Goal: Check status: Check status

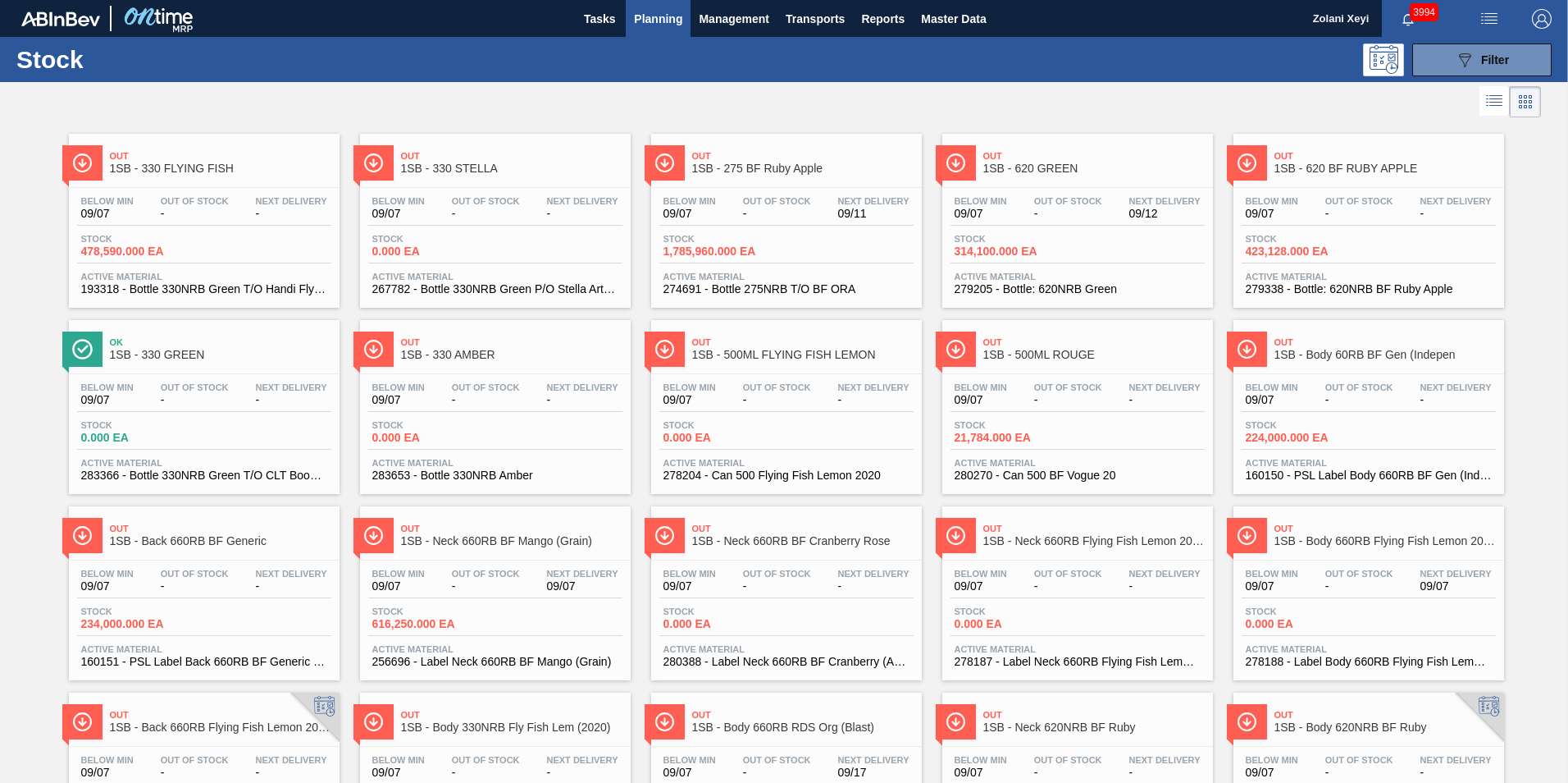
click at [655, 18] on span "Planning" at bounding box center [657, 18] width 48 height 19
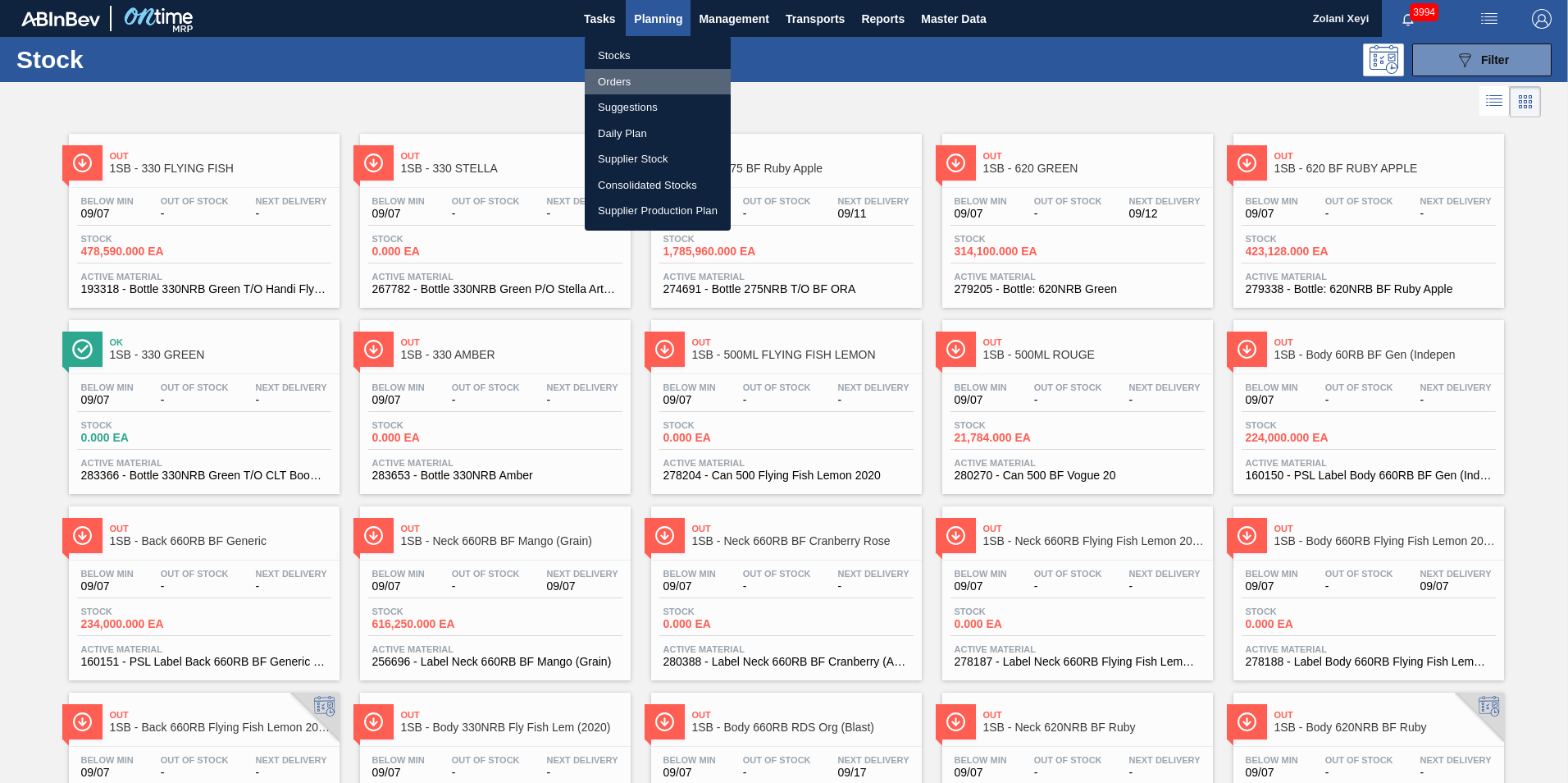
click at [617, 81] on li "Orders" at bounding box center [657, 82] width 146 height 26
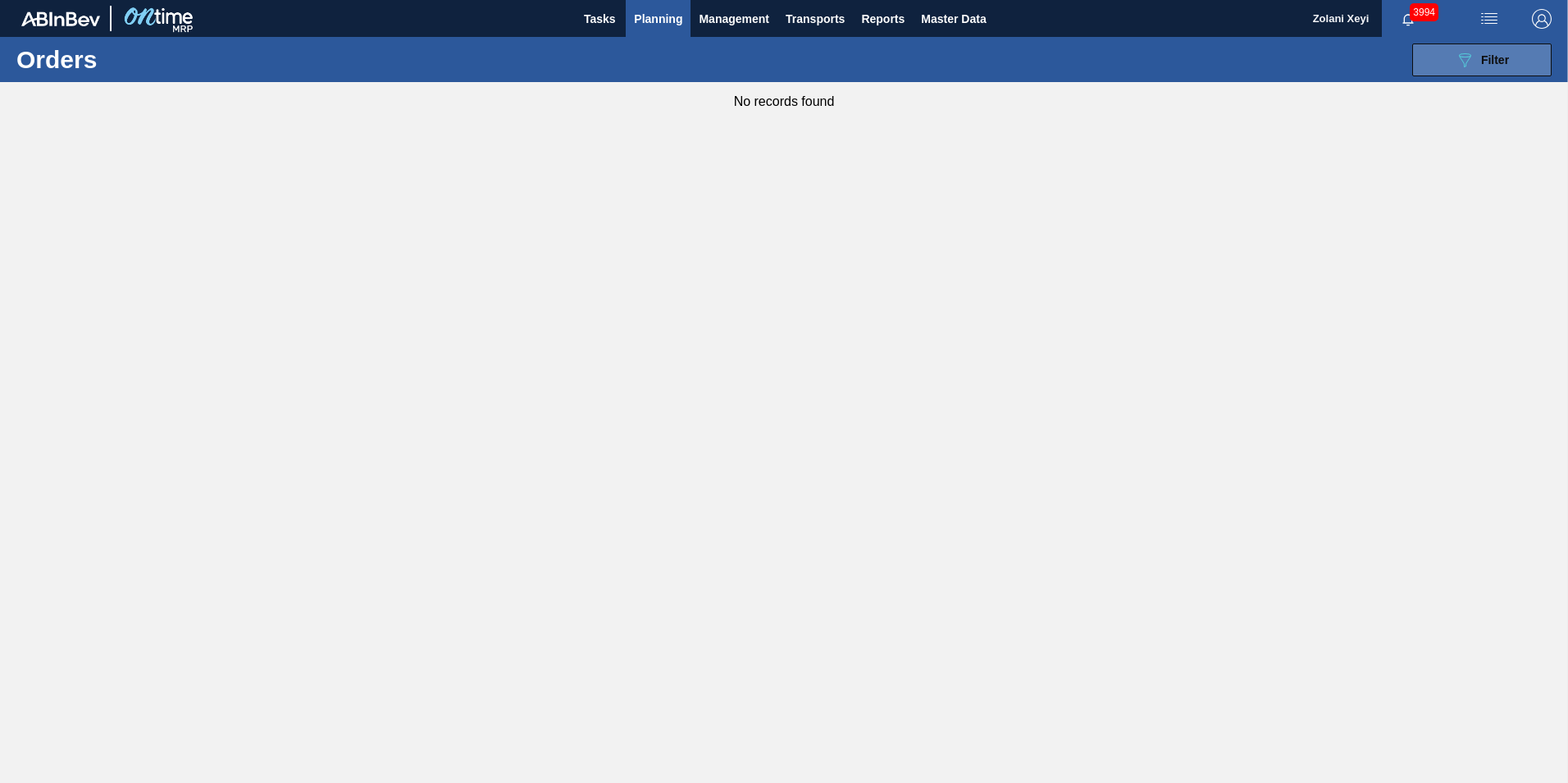
click at [1465, 60] on icon "089F7B8B-B2A5-4AFE-B5C0-19BA573D28AC" at bounding box center [1464, 60] width 19 height 19
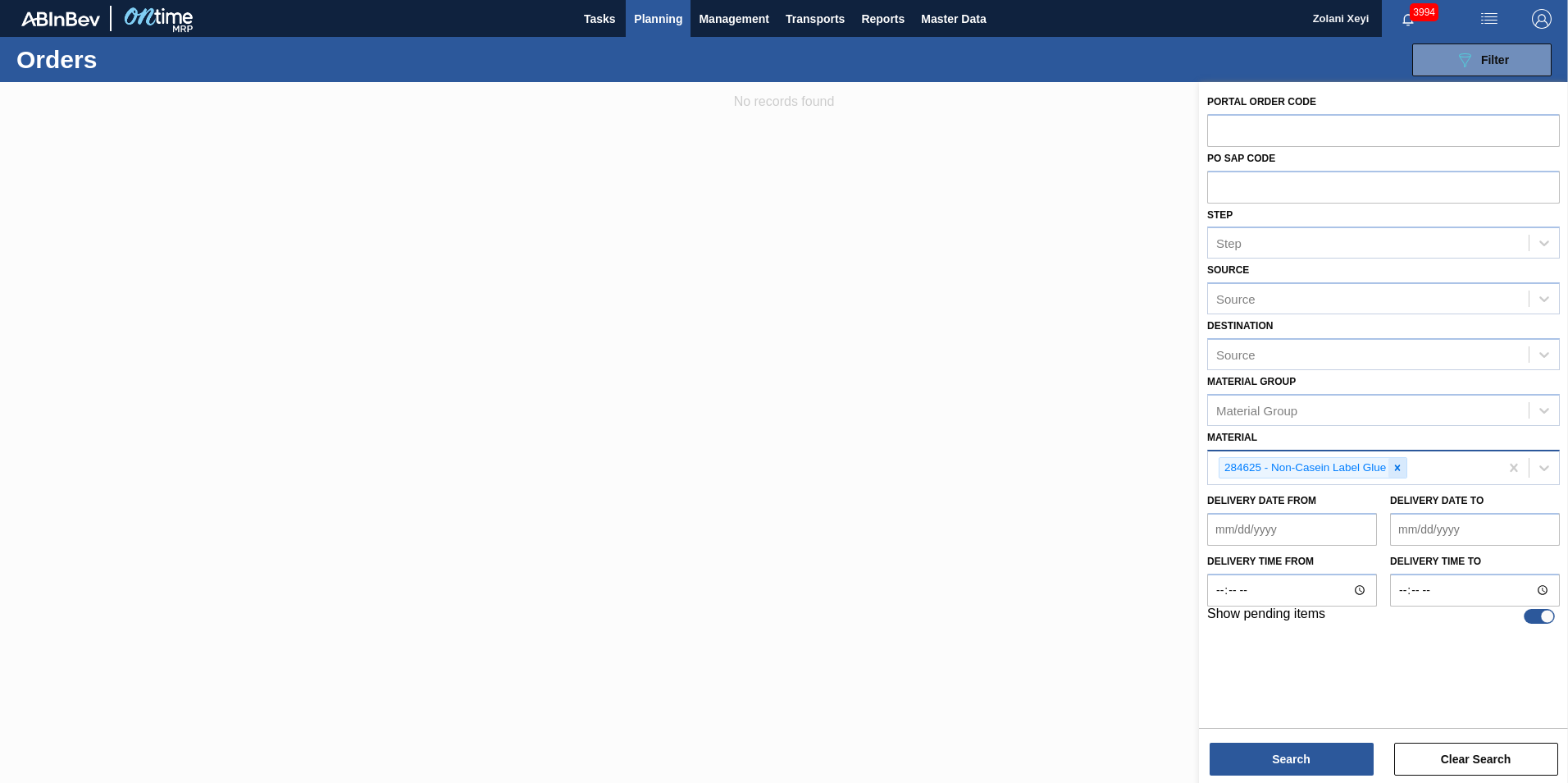
click at [1397, 466] on icon at bounding box center [1397, 467] width 11 height 11
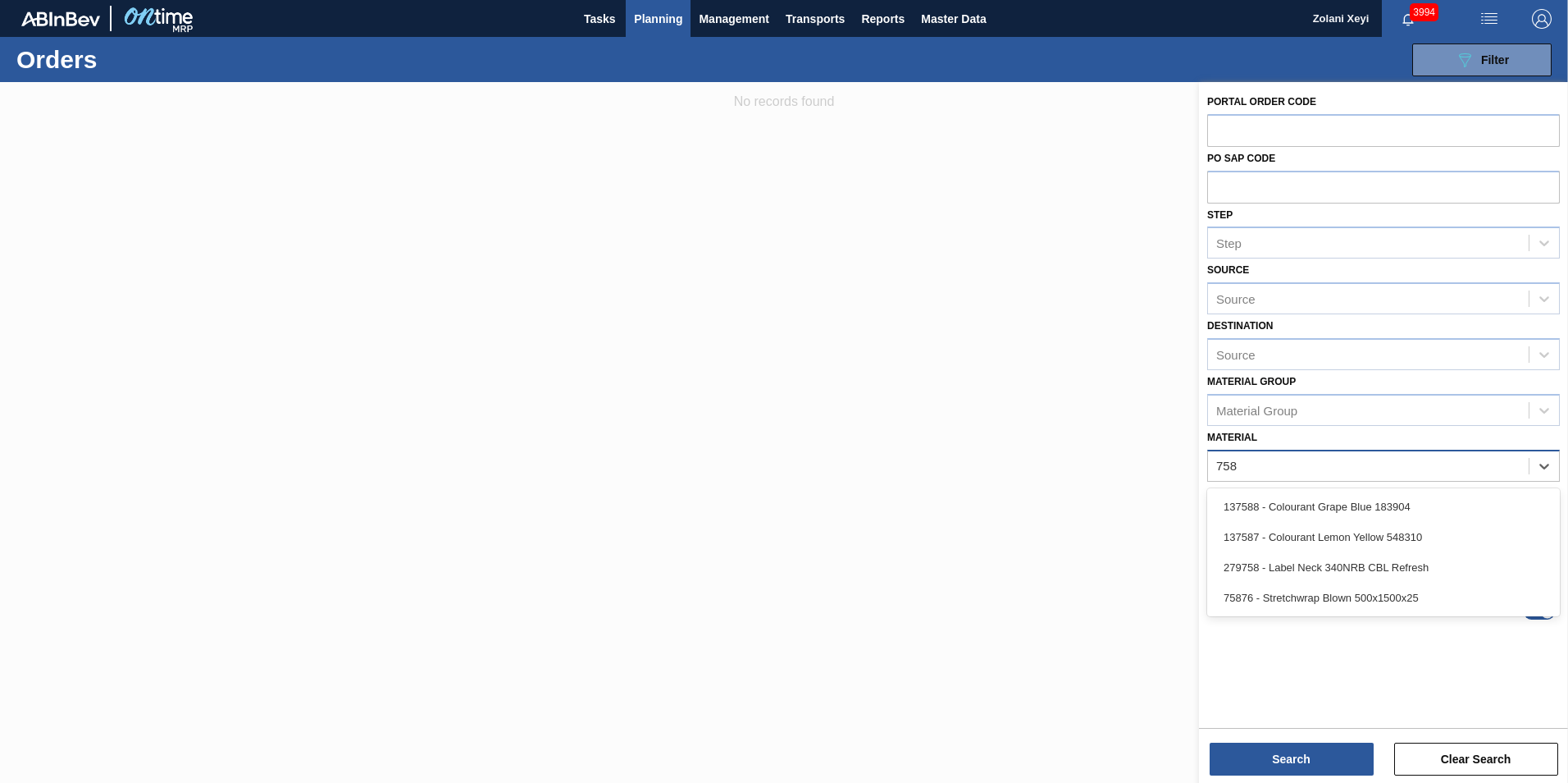
type input "7587"
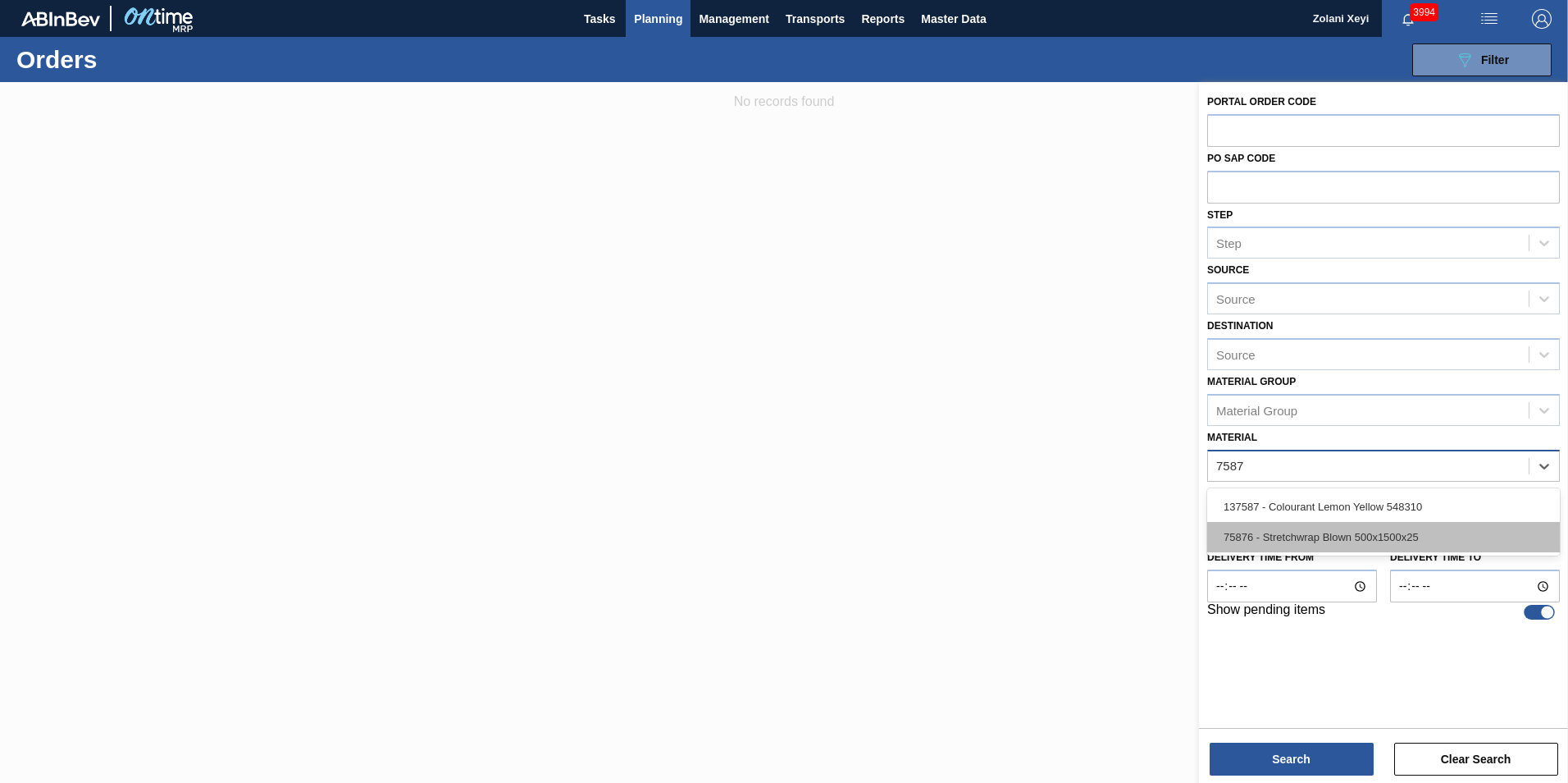
click at [1366, 534] on div "75876 - Stretchwrap Blown 500x1500x25" at bounding box center [1384, 536] width 353 height 31
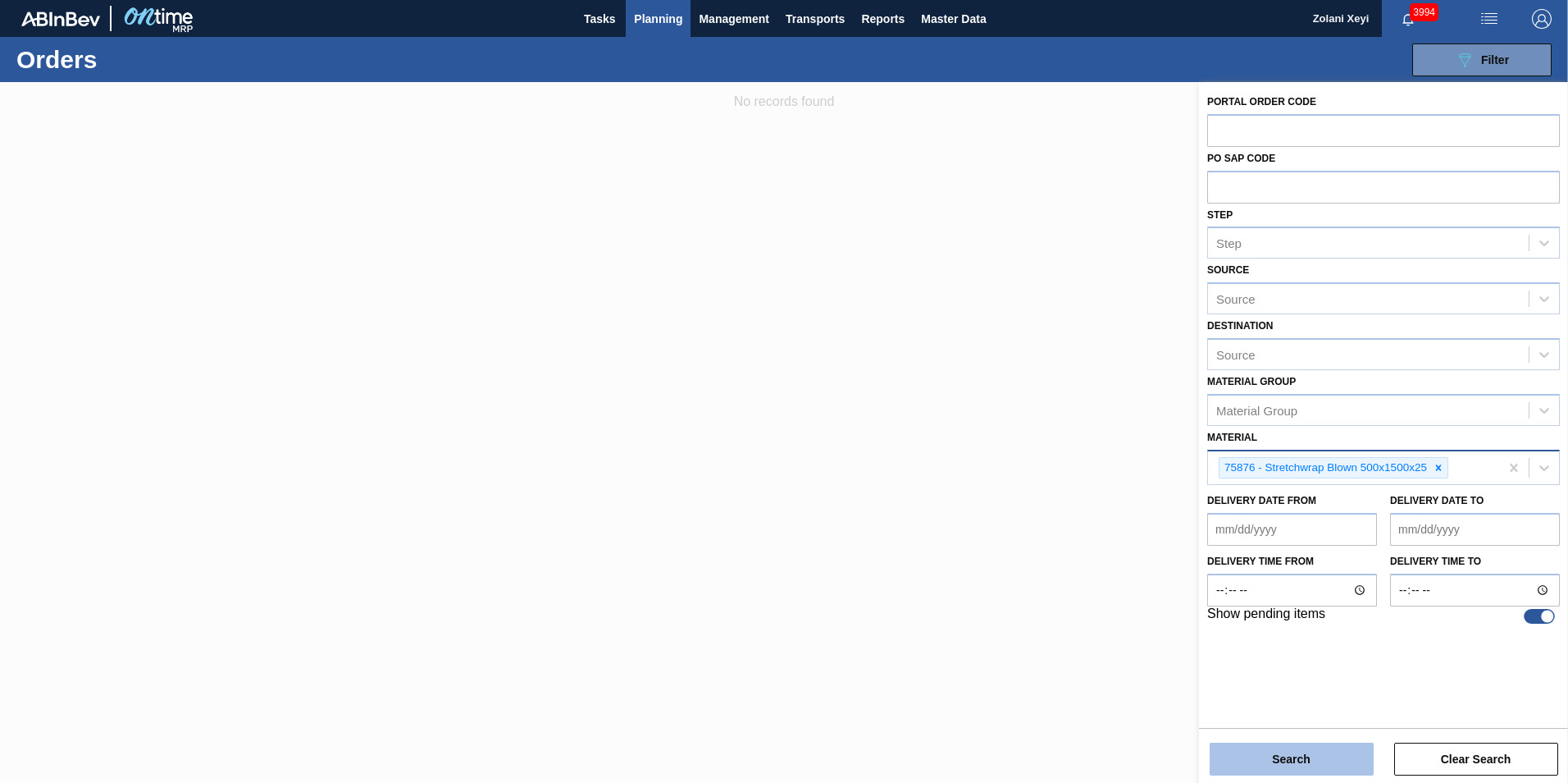
click at [1296, 754] on button "Search" at bounding box center [1291, 758] width 164 height 32
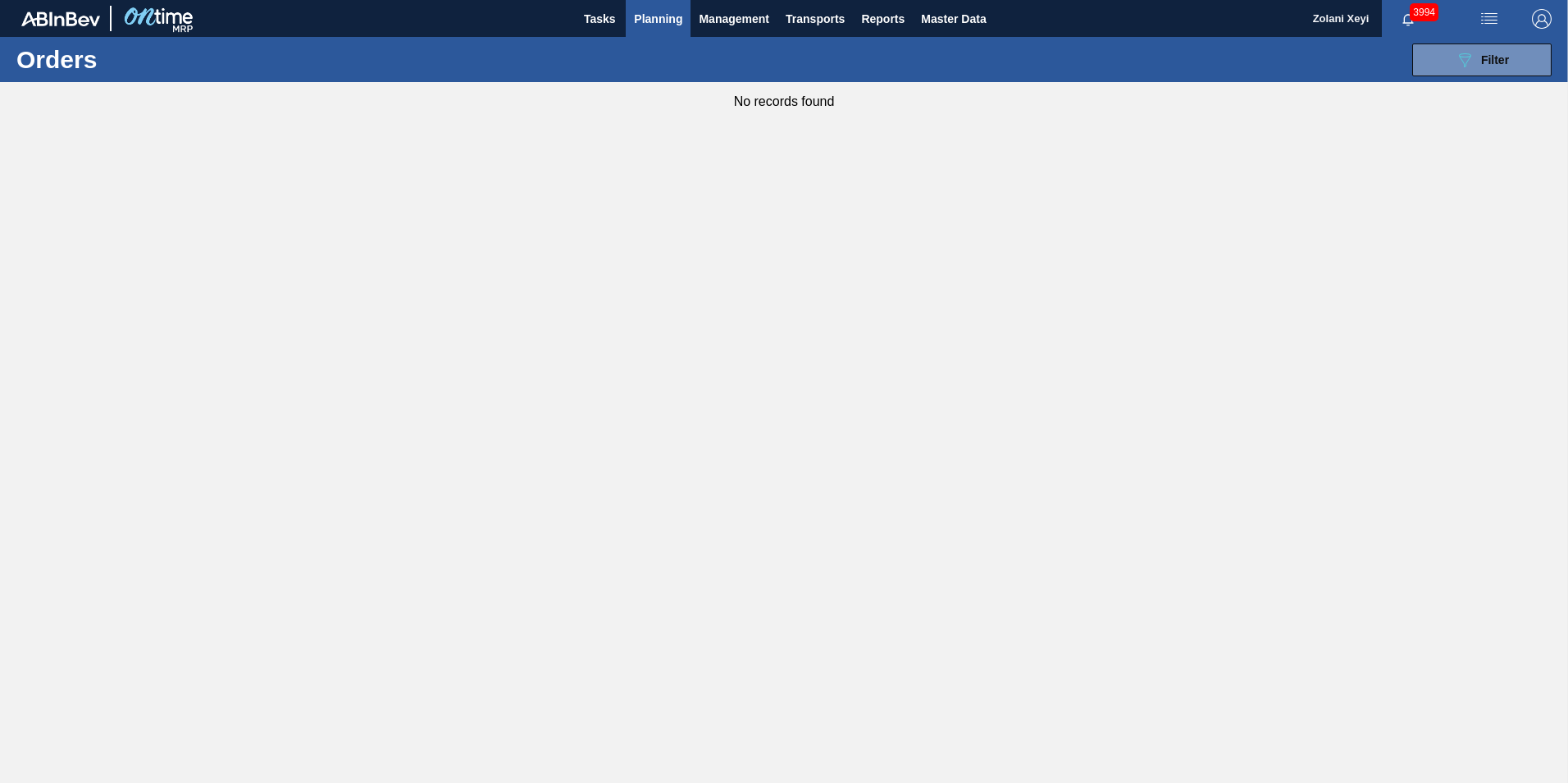
click at [662, 18] on span "Planning" at bounding box center [657, 18] width 48 height 19
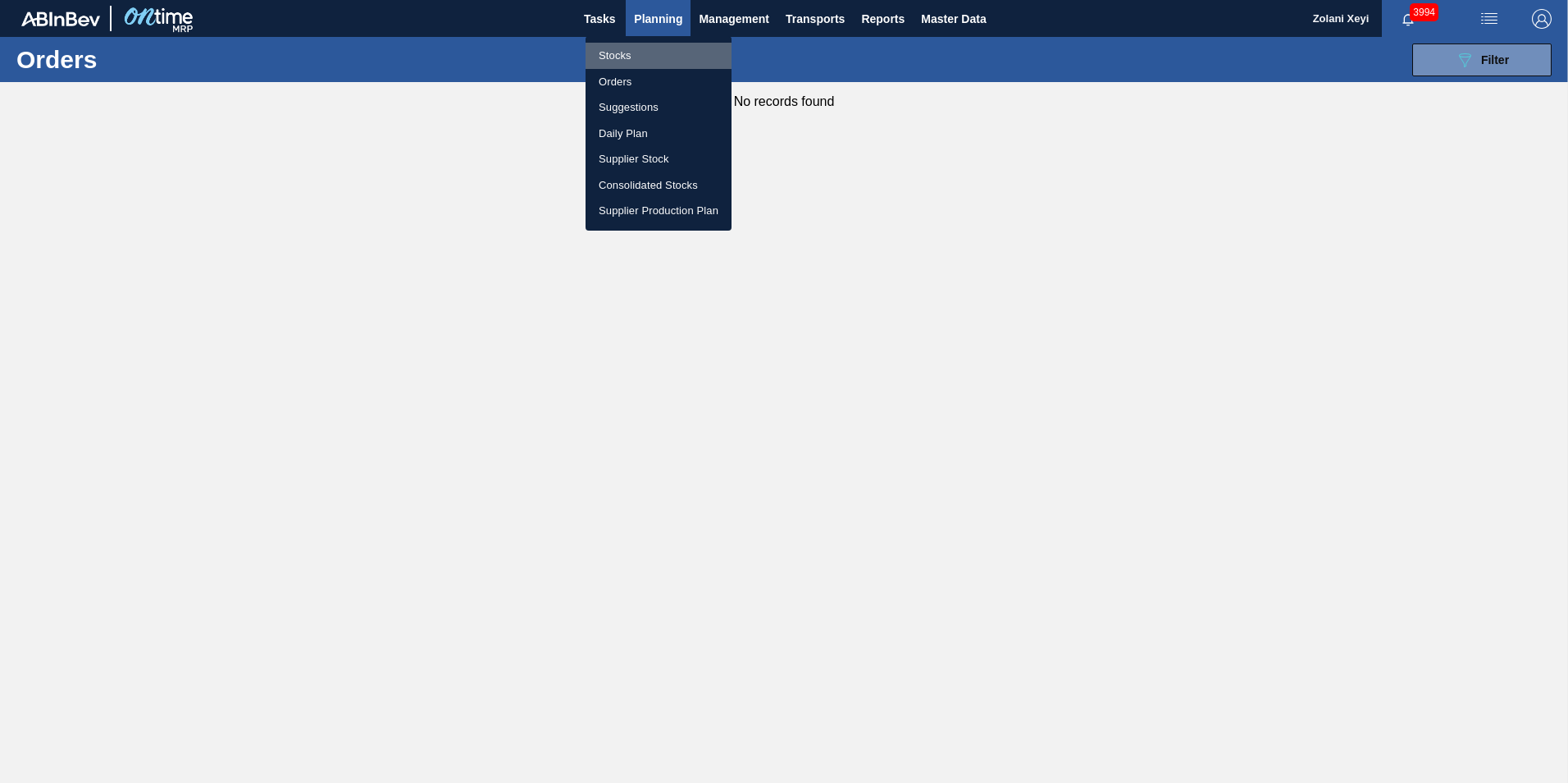
click at [611, 55] on li "Stocks" at bounding box center [658, 56] width 146 height 26
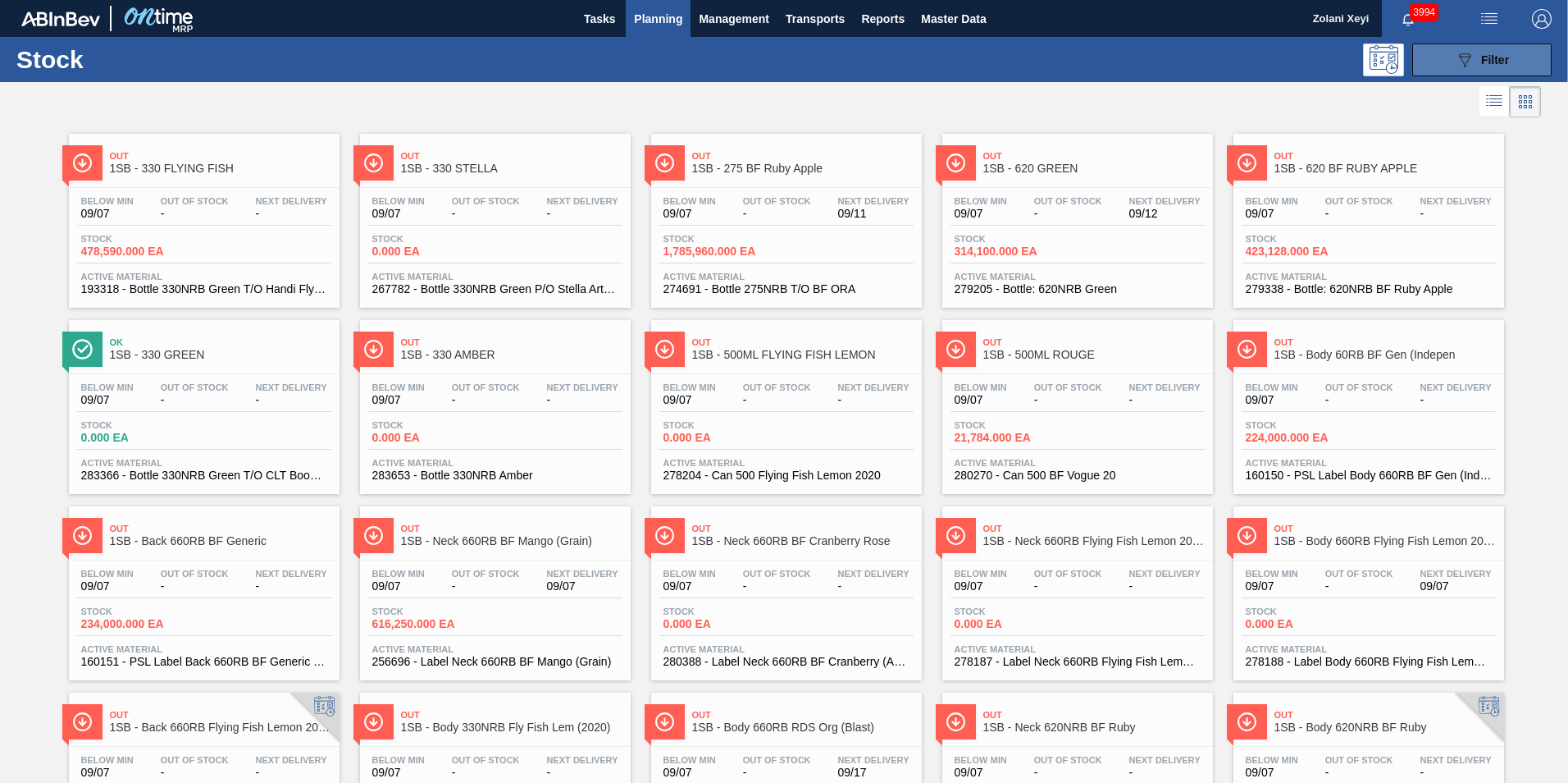
click at [1444, 56] on button "089F7B8B-B2A5-4AFE-B5C0-19BA573D28AC Filter" at bounding box center [1481, 60] width 140 height 32
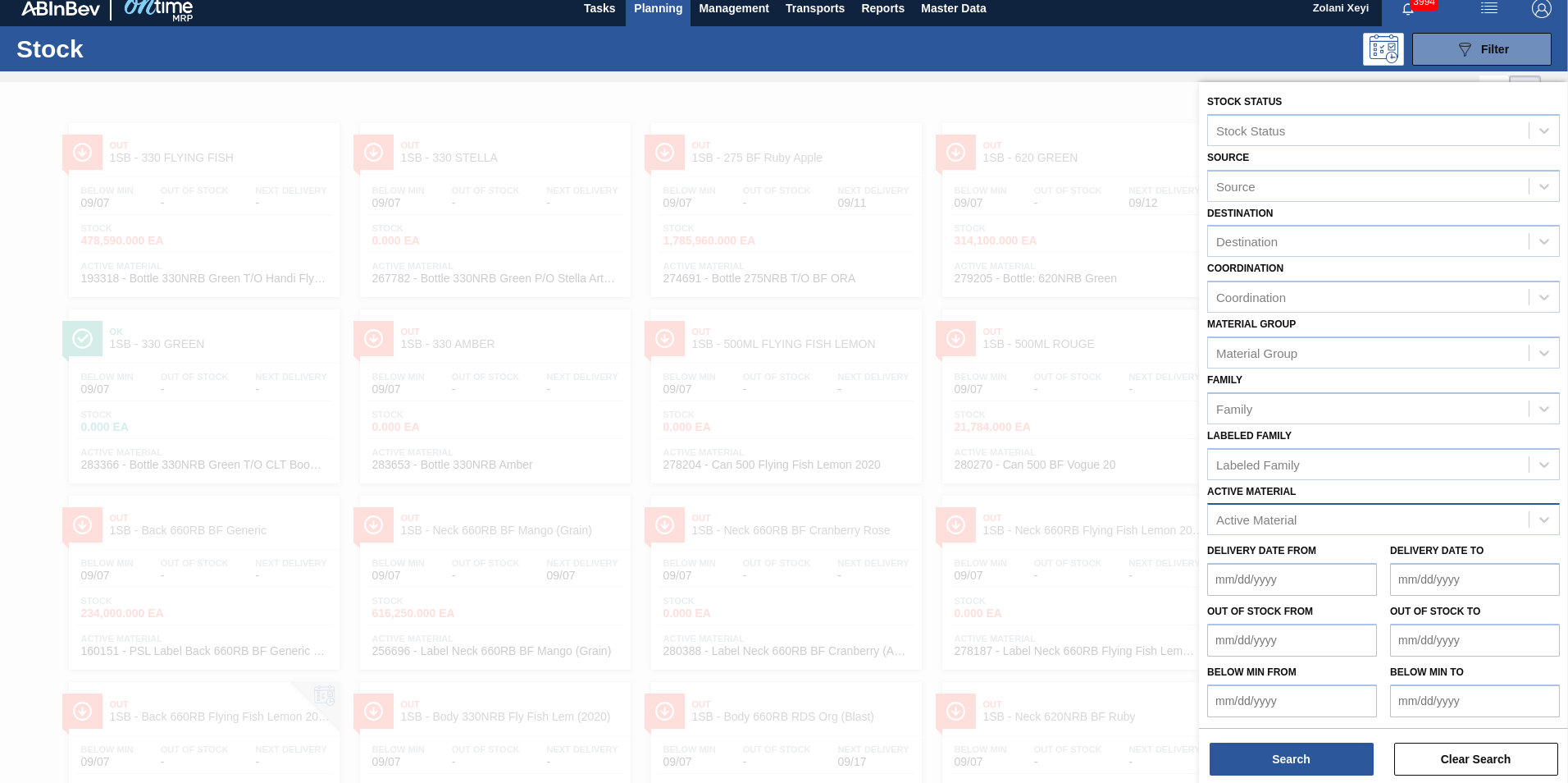
click at [1308, 513] on div "Active Material" at bounding box center [1368, 519] width 320 height 24
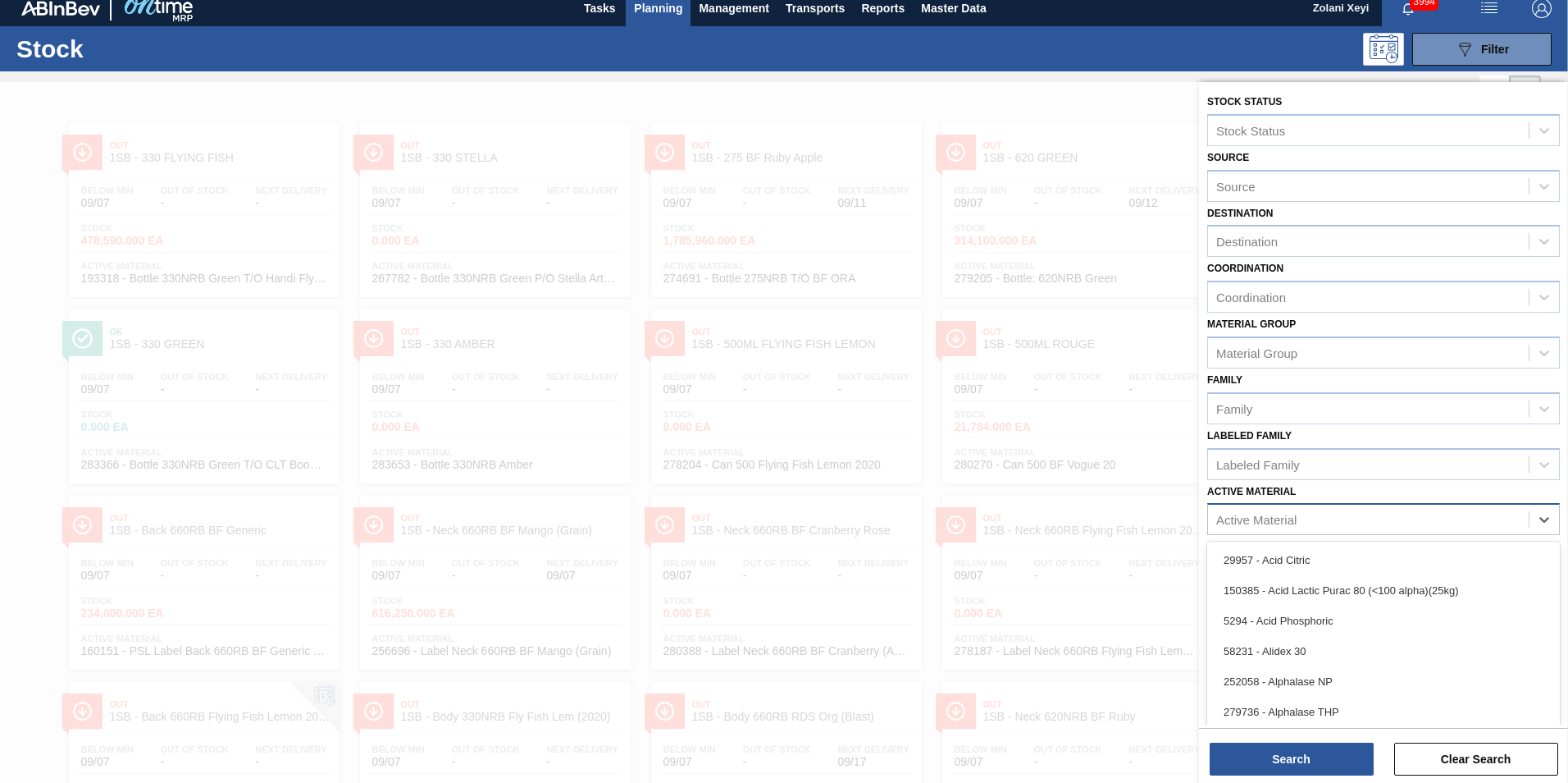
scroll to position [11, 0]
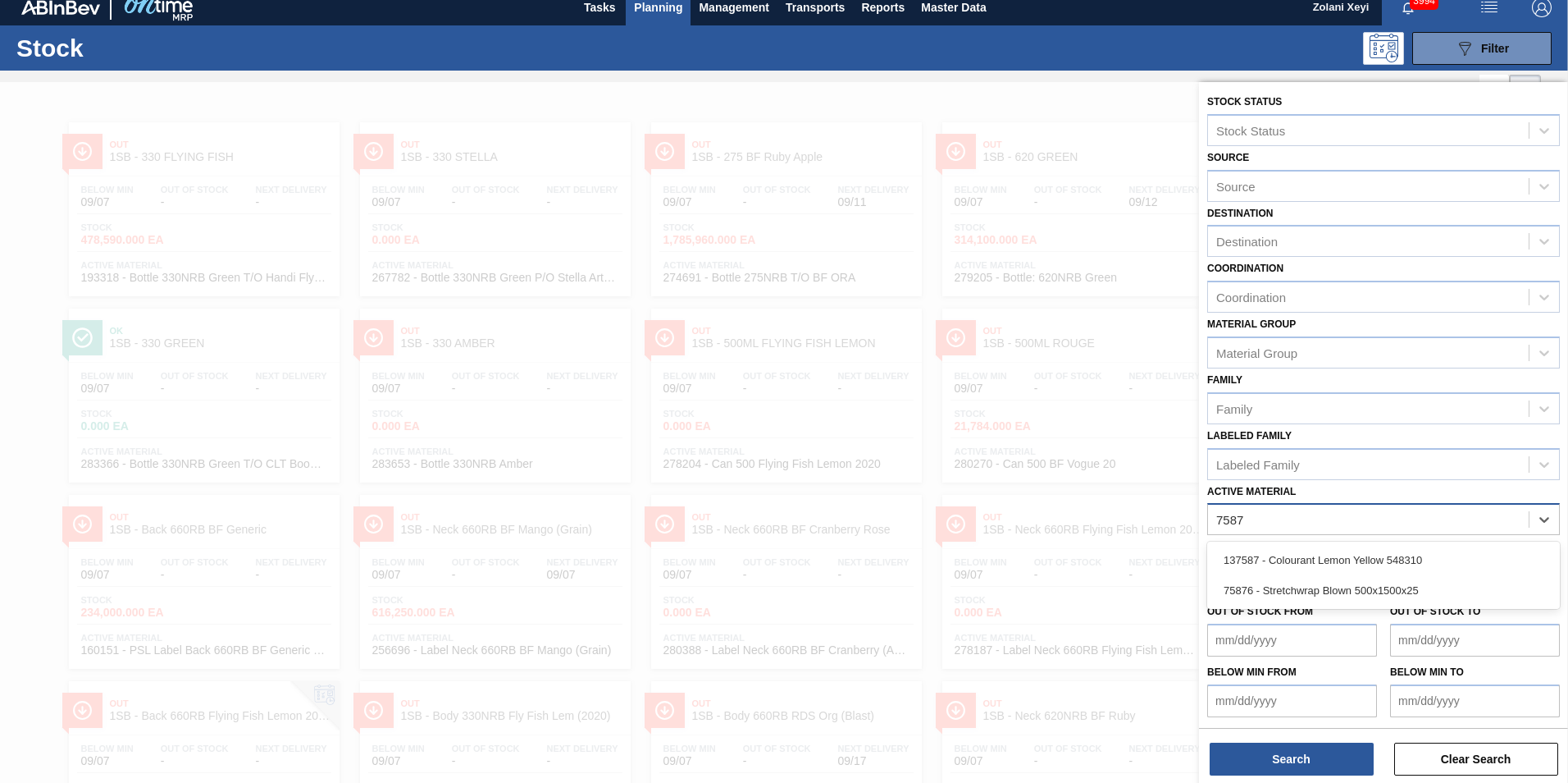
type Material "75876"
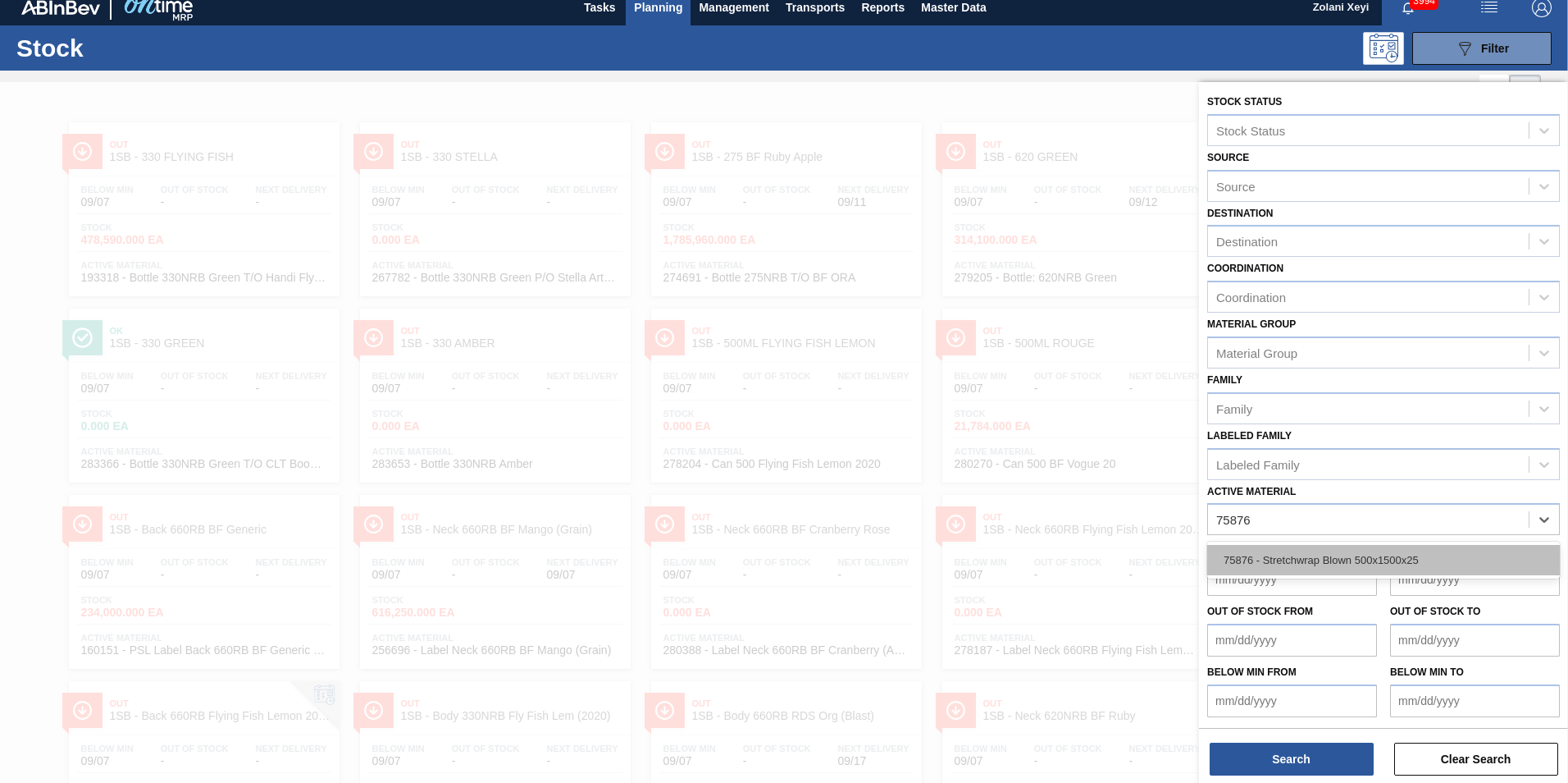
click at [1324, 557] on div "75876 - Stretchwrap Blown 500x1500x25" at bounding box center [1384, 560] width 353 height 31
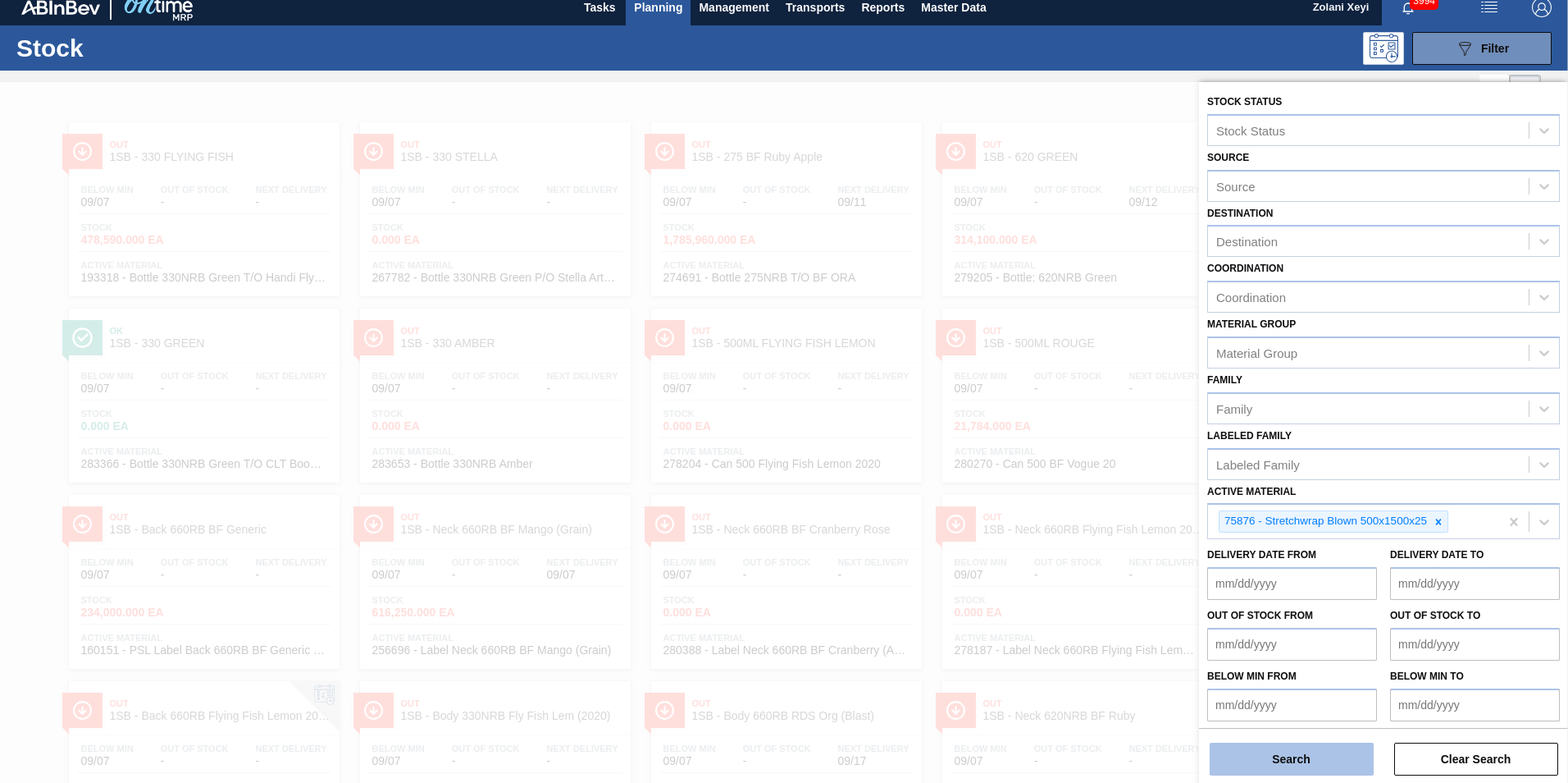
click at [1316, 758] on button "Search" at bounding box center [1291, 758] width 164 height 32
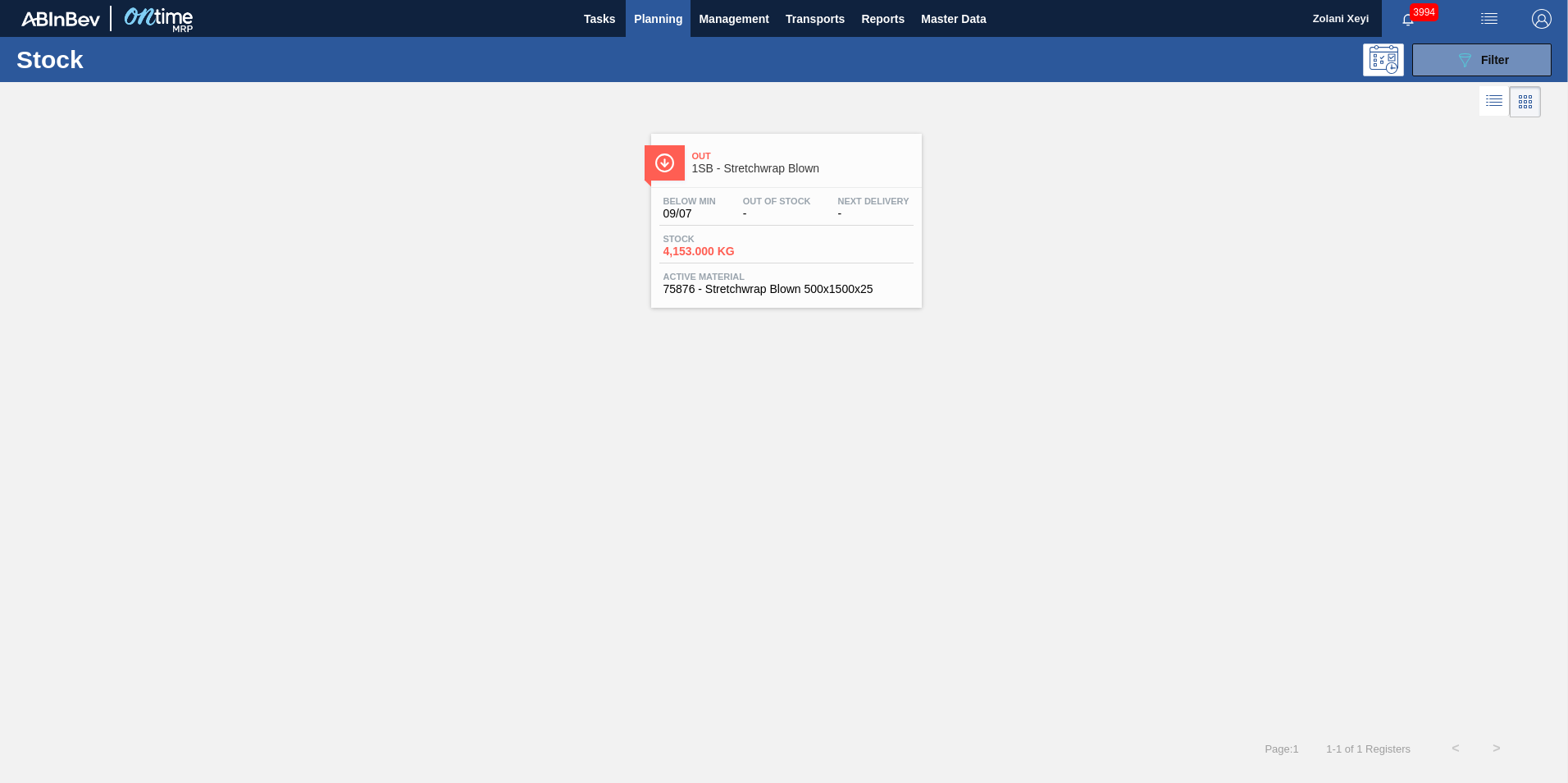
click at [793, 233] on div "Stock 4,153.000 KG" at bounding box center [786, 248] width 254 height 30
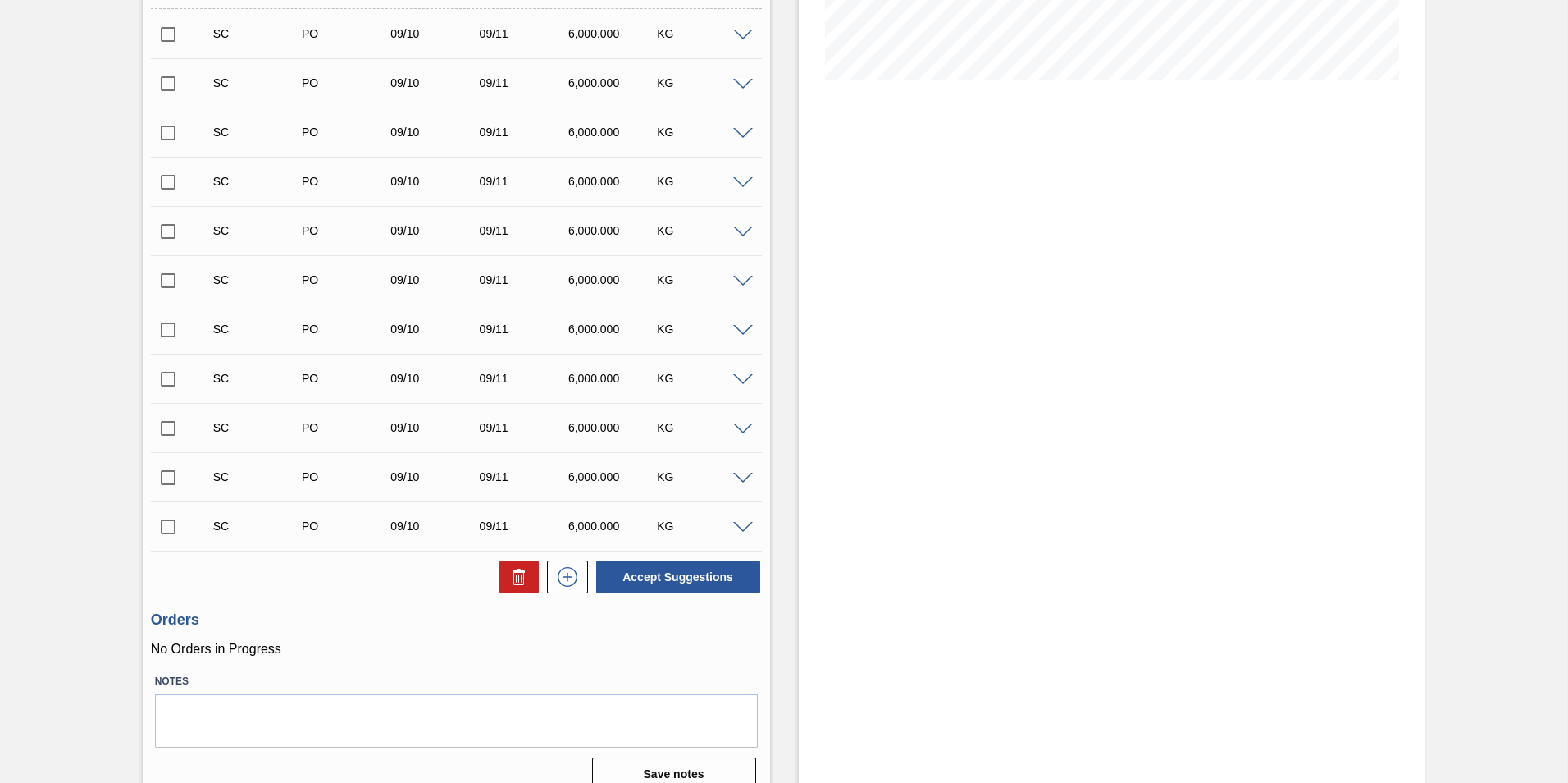
scroll to position [410, 0]
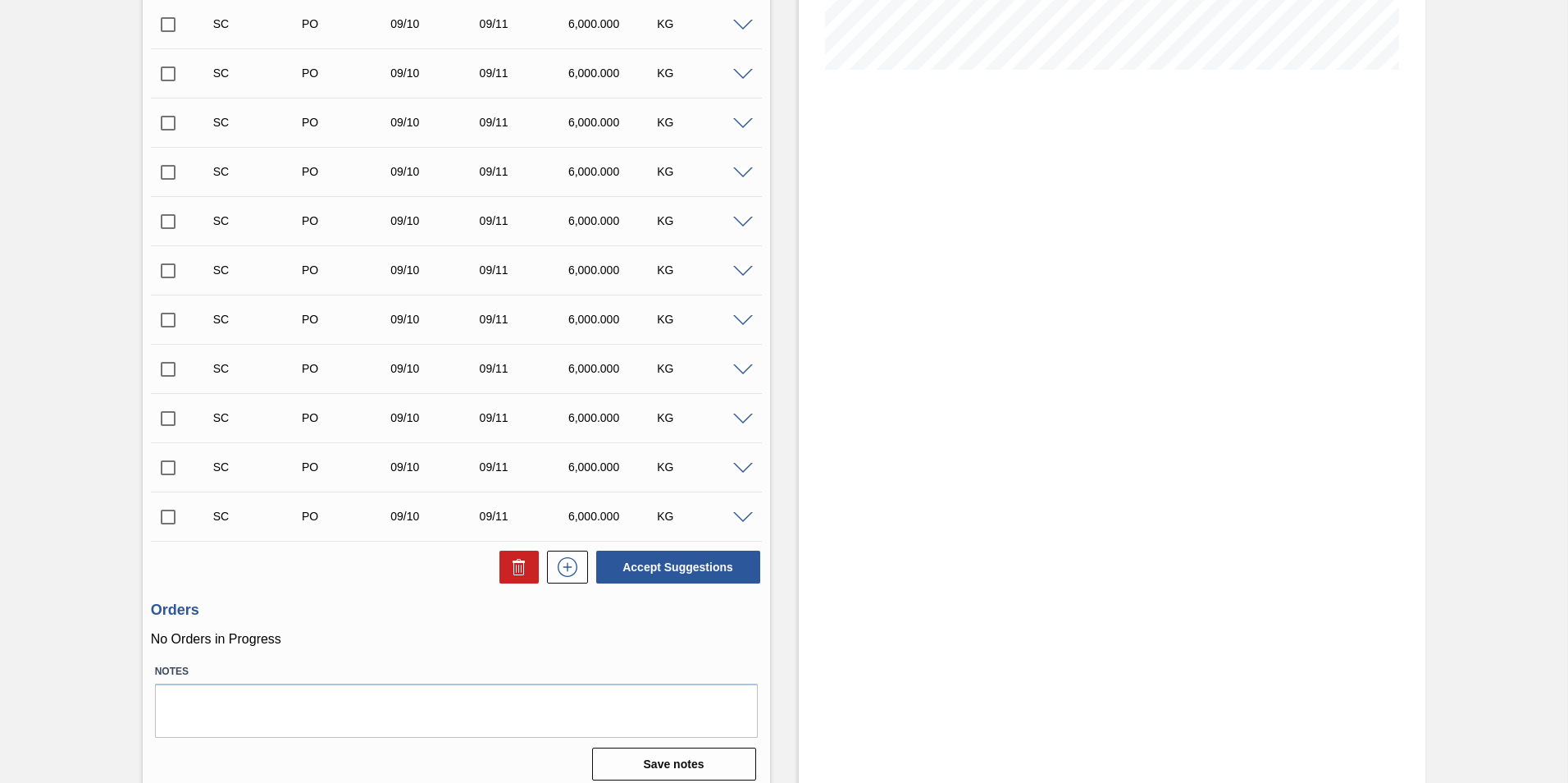
click at [167, 518] on input "checkbox" at bounding box center [168, 516] width 34 height 34
click at [680, 567] on button "Accept Suggestions" at bounding box center [677, 566] width 164 height 32
checkbox input "false"
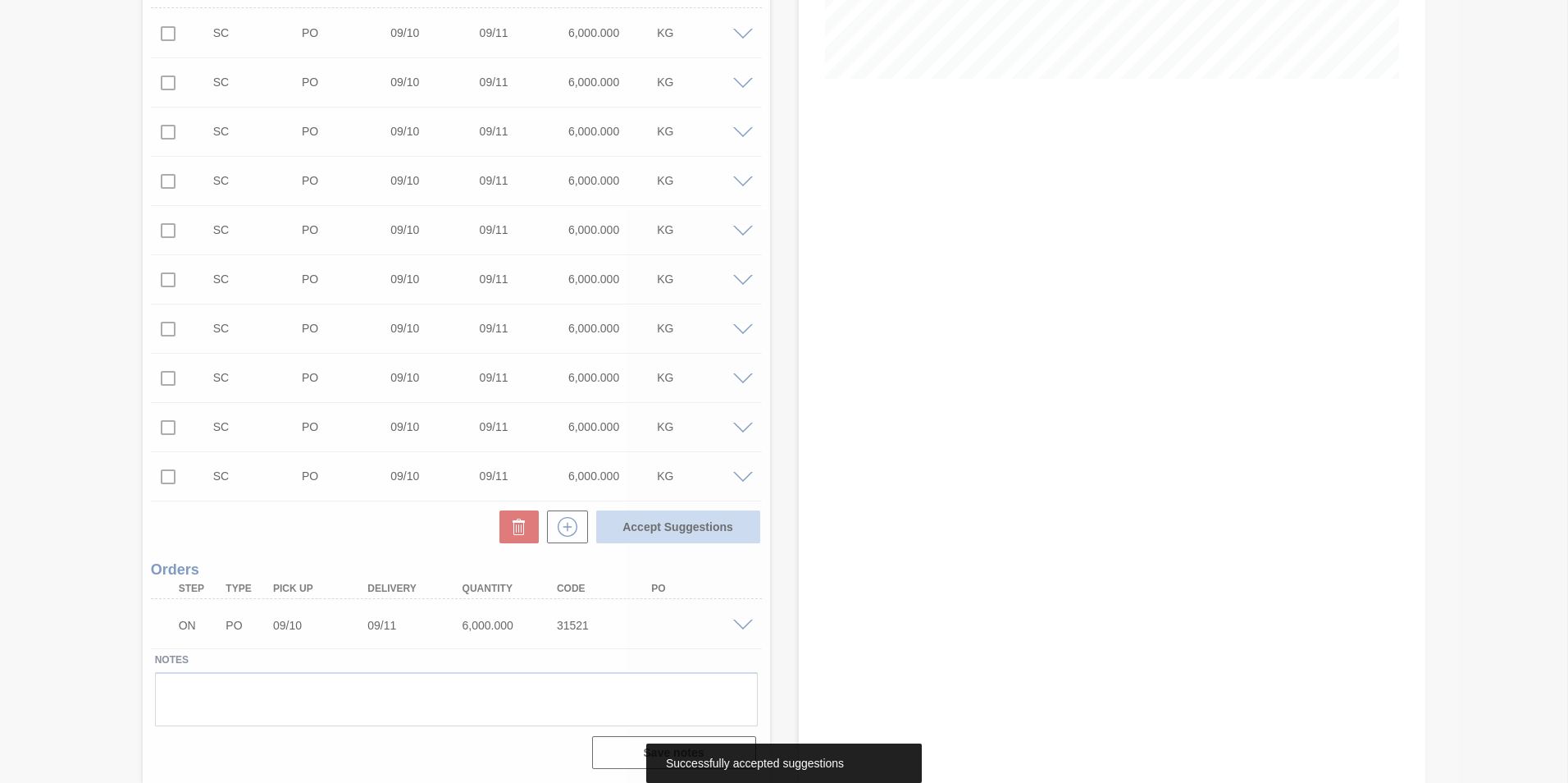
scroll to position [401, 0]
